Goal: Task Accomplishment & Management: Use online tool/utility

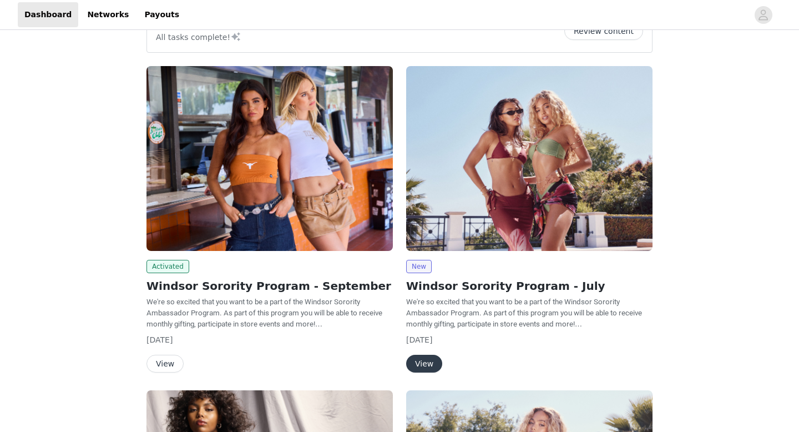
scroll to position [34, 0]
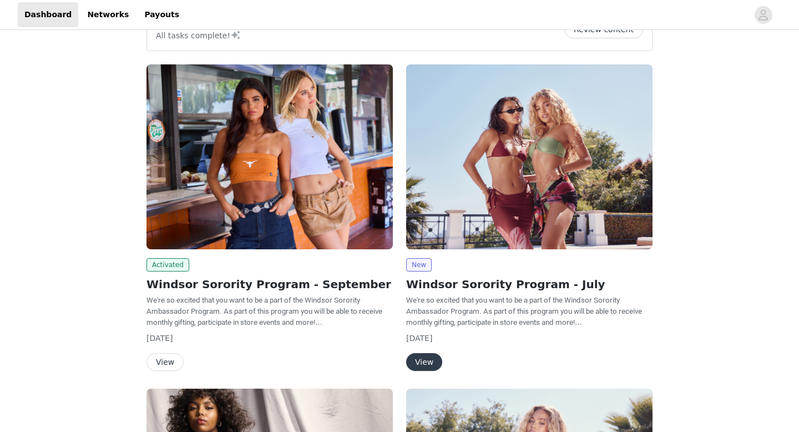
click at [163, 361] on button "View" at bounding box center [164, 362] width 37 height 18
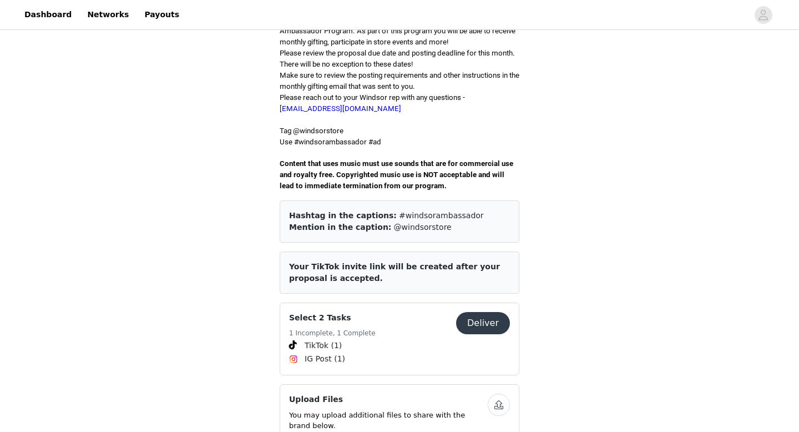
scroll to position [315, 0]
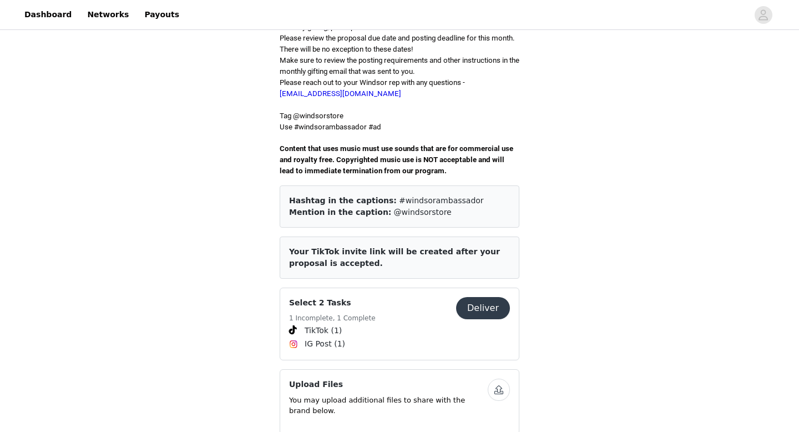
click at [487, 297] on button "Deliver" at bounding box center [483, 308] width 54 height 22
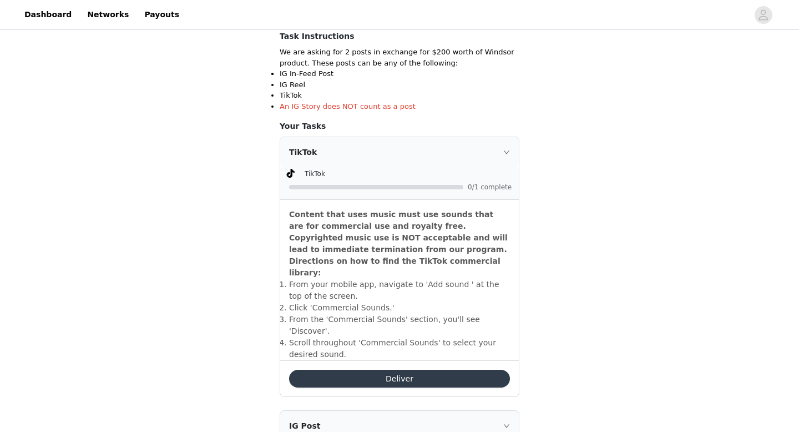
scroll to position [266, 0]
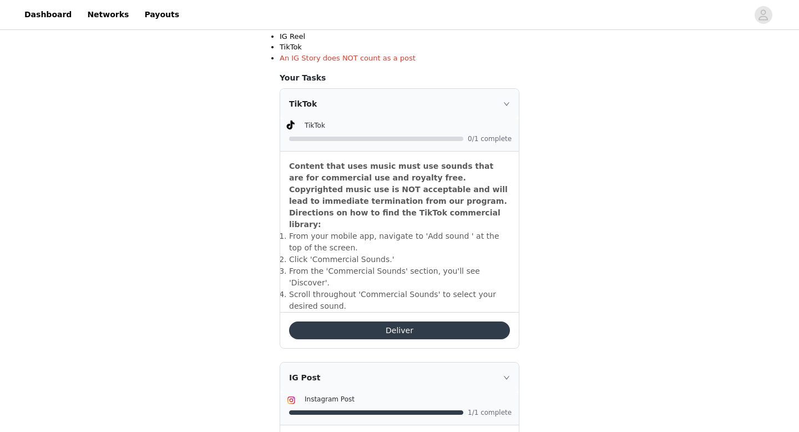
click at [360, 321] on button "Deliver" at bounding box center [399, 330] width 221 height 18
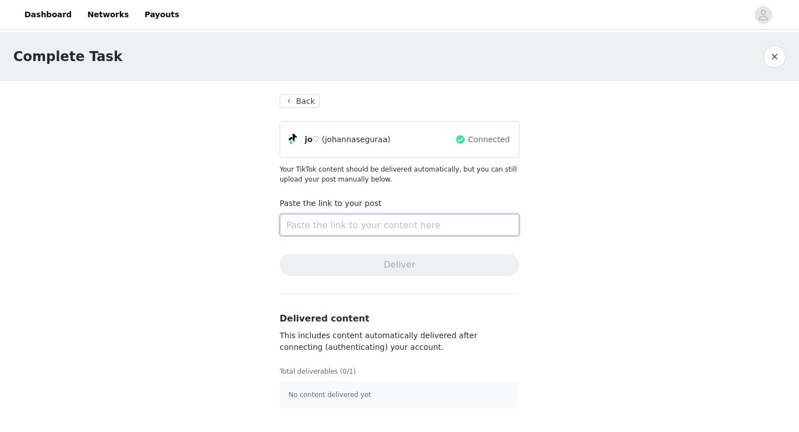
click at [362, 235] on input "text" at bounding box center [400, 225] width 240 height 22
paste input "[URL][DOMAIN_NAME]"
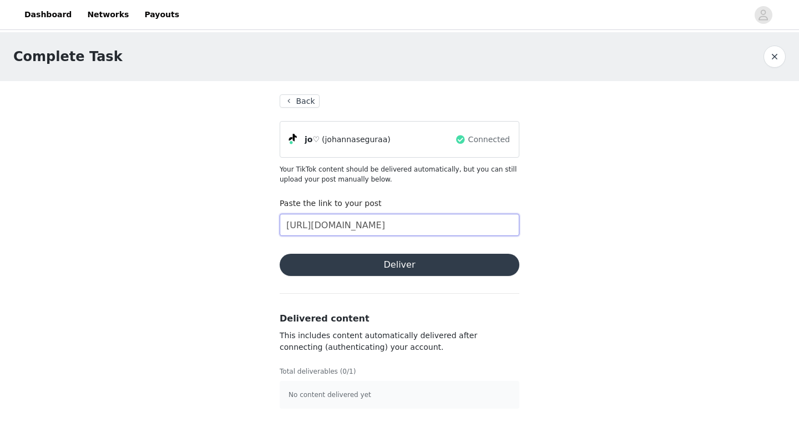
type input "[URL][DOMAIN_NAME]"
click at [360, 262] on button "Deliver" at bounding box center [400, 265] width 240 height 22
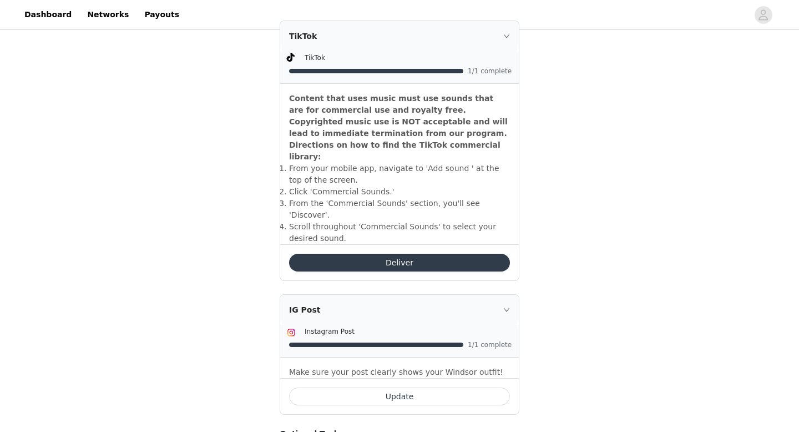
scroll to position [416, 0]
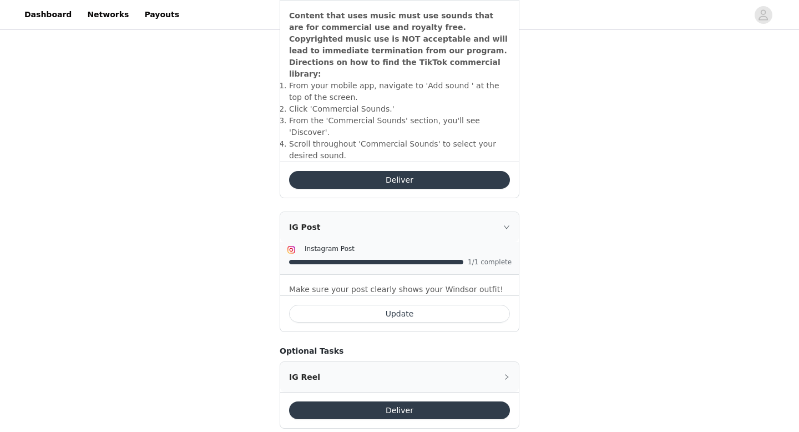
click at [416, 171] on button "Deliver" at bounding box center [399, 180] width 221 height 18
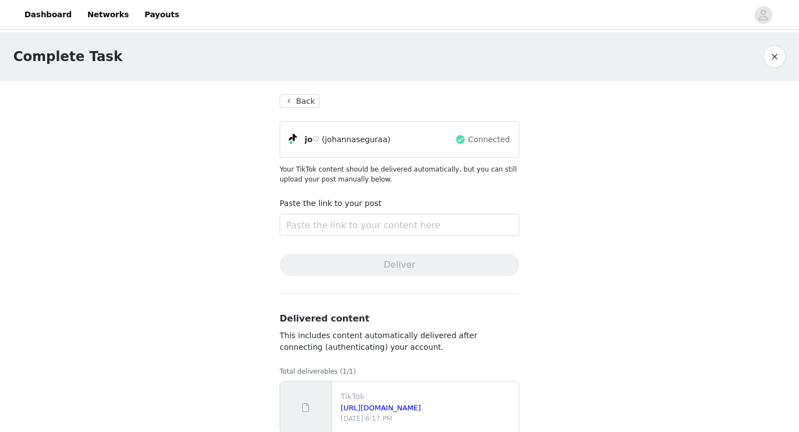
click at [295, 98] on button "Back" at bounding box center [300, 100] width 40 height 13
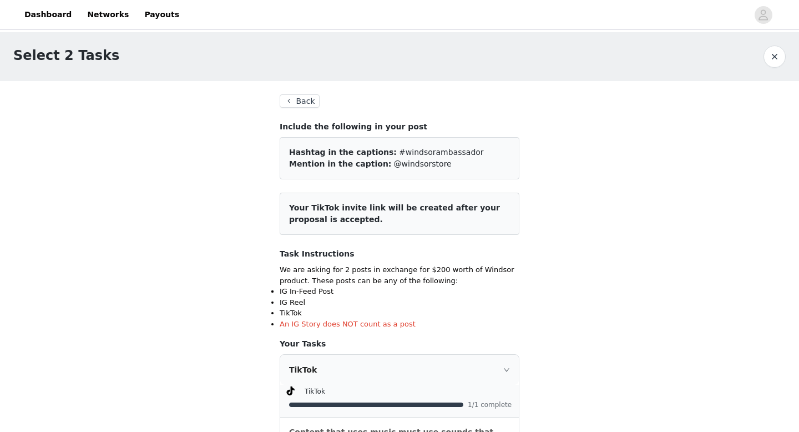
click at [302, 100] on button "Back" at bounding box center [300, 100] width 40 height 13
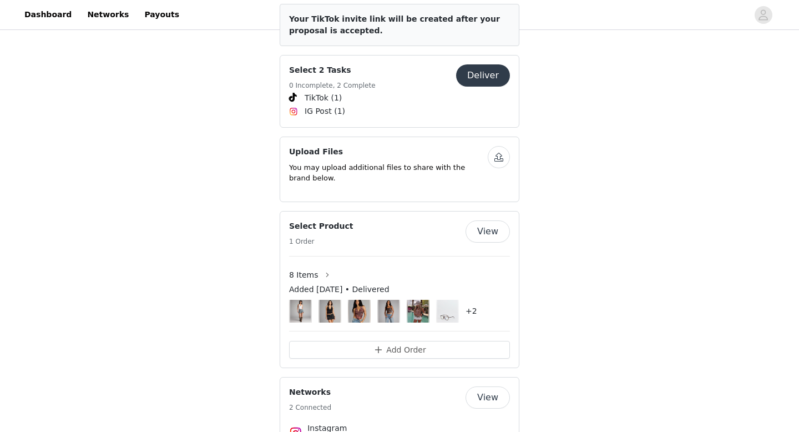
scroll to position [548, 0]
click at [480, 69] on button "Deliver" at bounding box center [483, 74] width 54 height 22
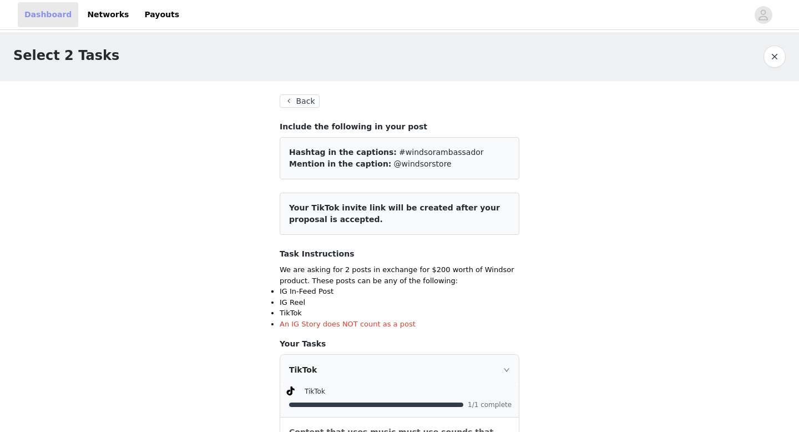
click at [42, 8] on link "Dashboard" at bounding box center [48, 14] width 60 height 25
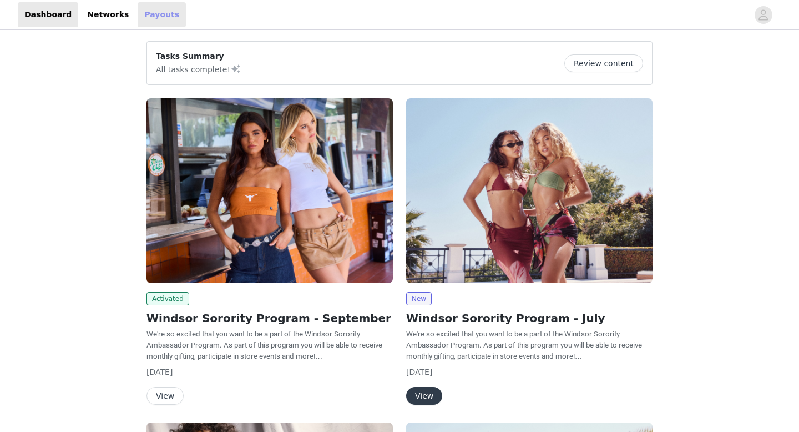
click at [141, 19] on link "Payouts" at bounding box center [162, 14] width 48 height 25
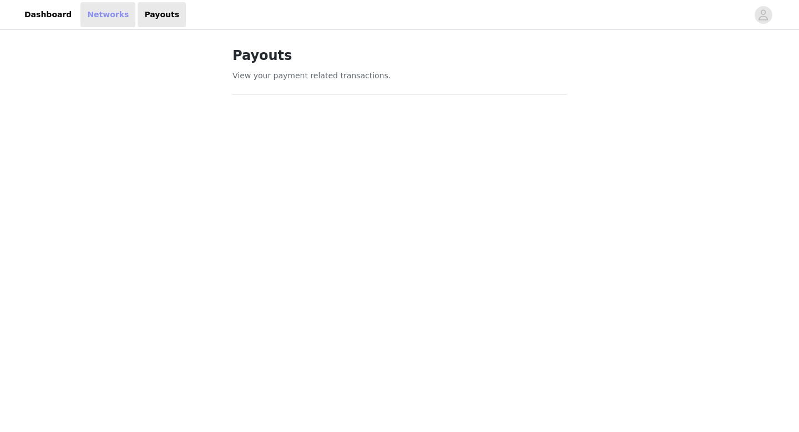
click at [87, 17] on link "Networks" at bounding box center [107, 14] width 55 height 25
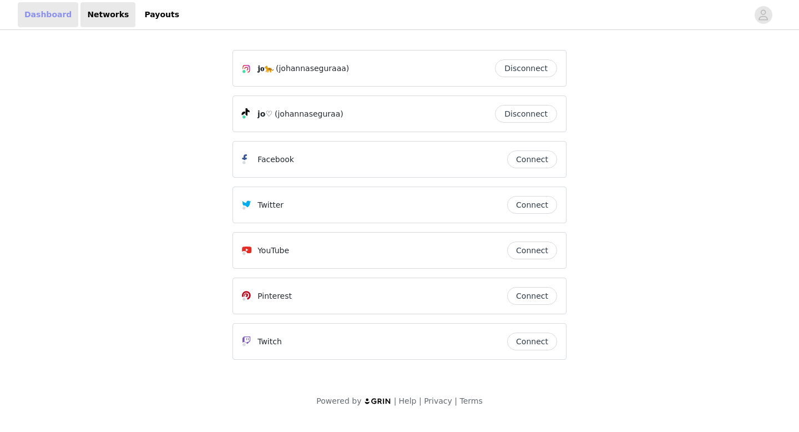
click at [28, 12] on link "Dashboard" at bounding box center [48, 14] width 60 height 25
